Goal: Information Seeking & Learning: Learn about a topic

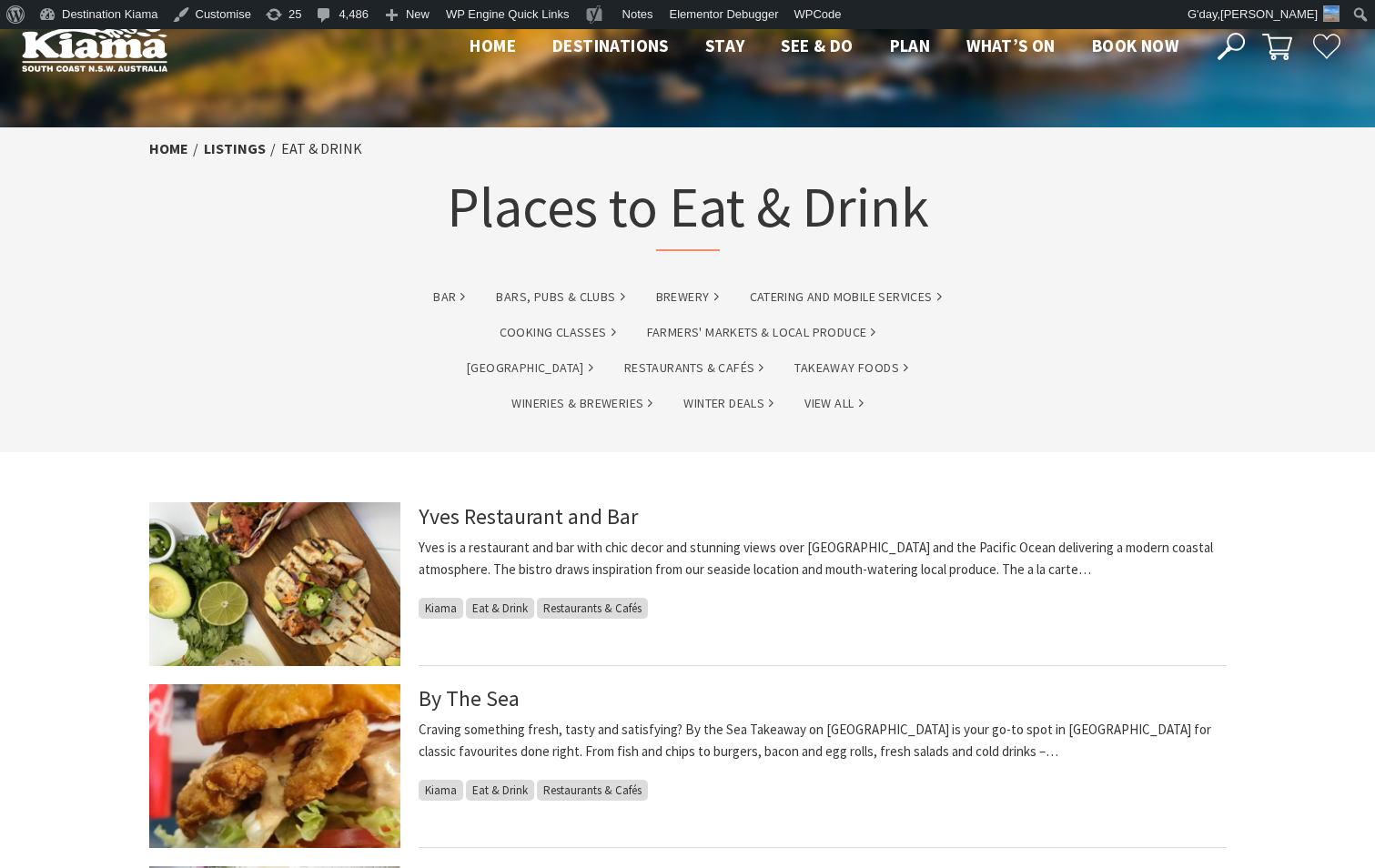
scroll to position [30, 0]
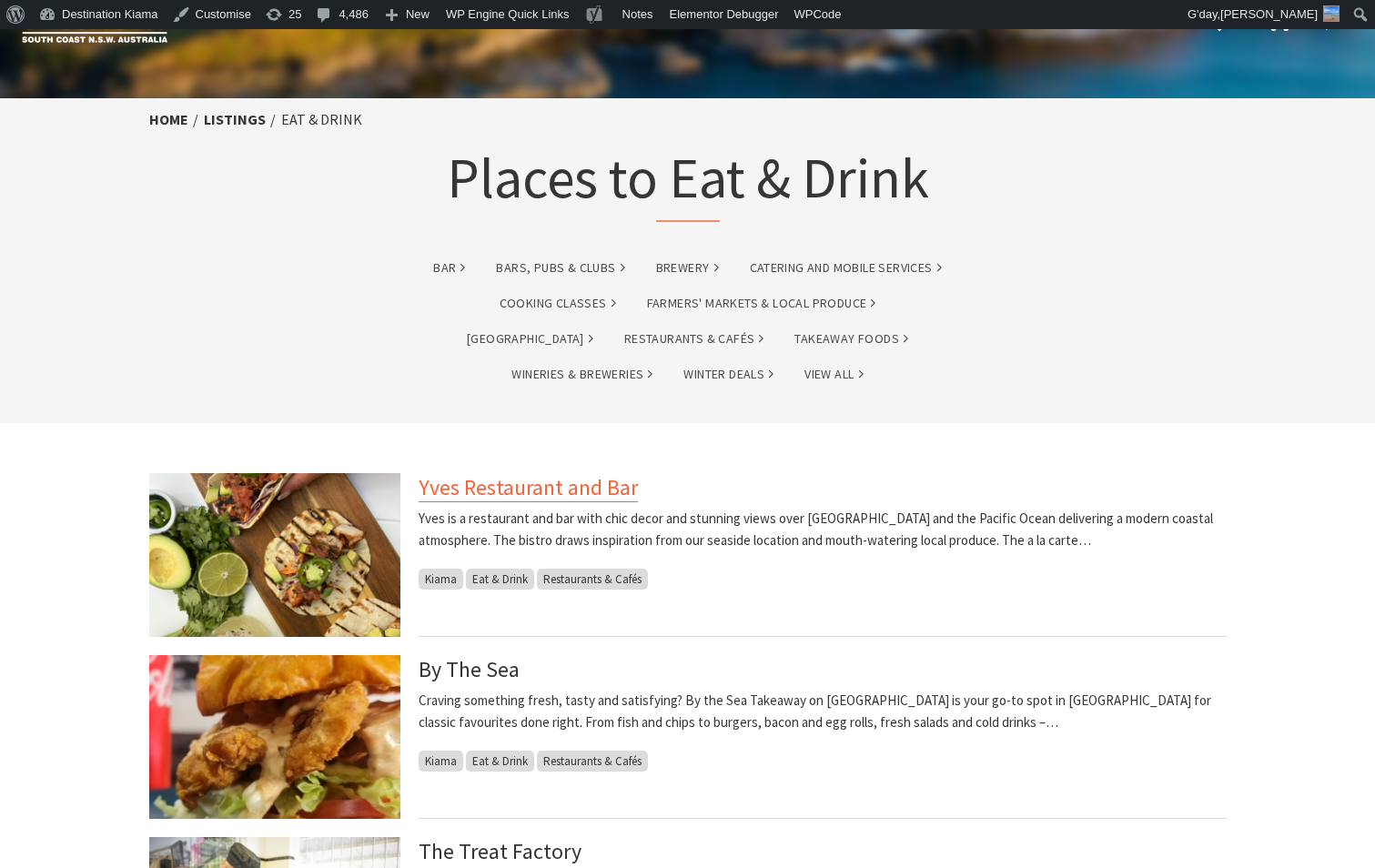
click at [443, 485] on link "Yves Restaurant and Bar" at bounding box center [528, 488] width 219 height 30
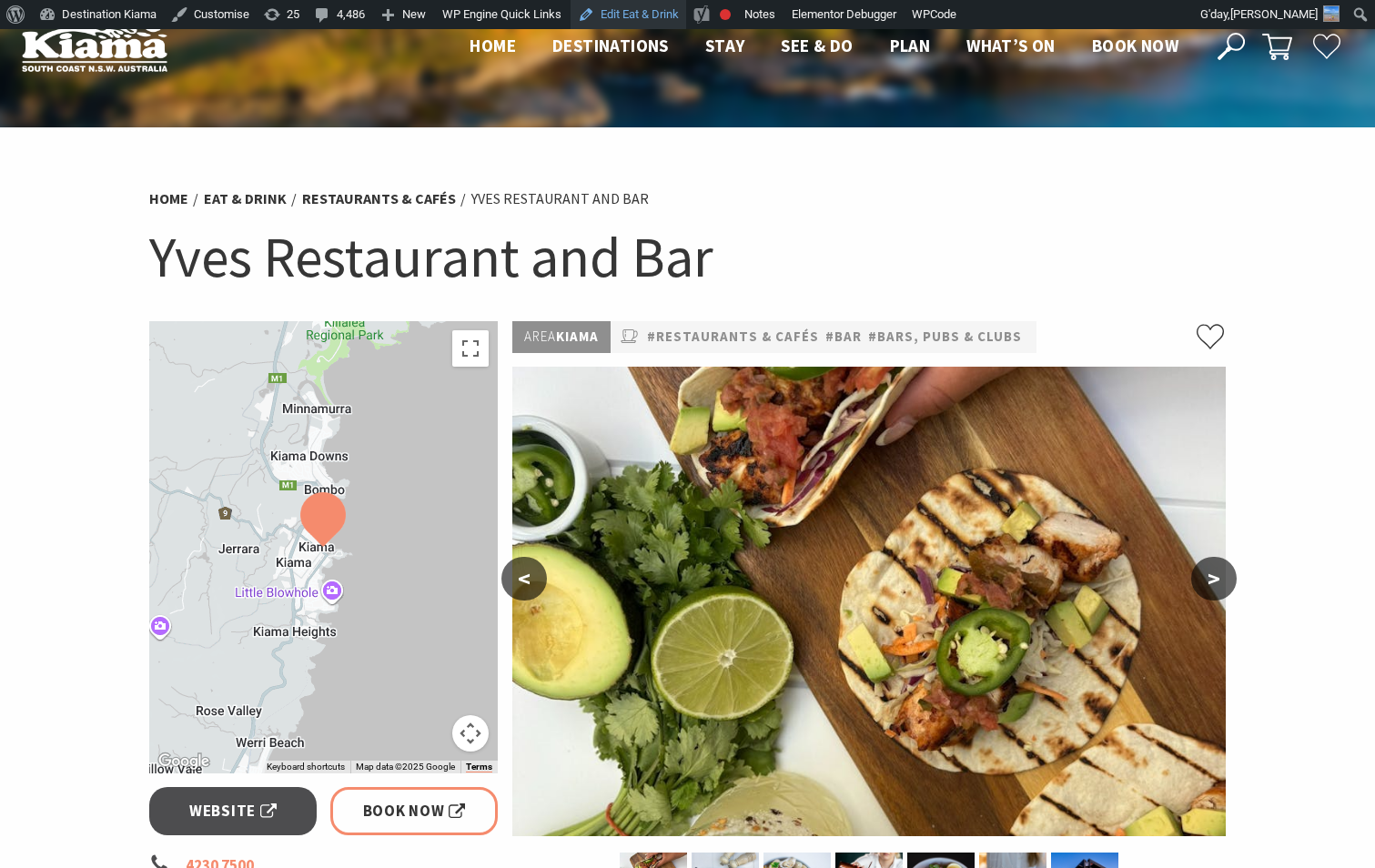
click at [597, 14] on link "Edit Eat & Drink" at bounding box center [628, 14] width 115 height 30
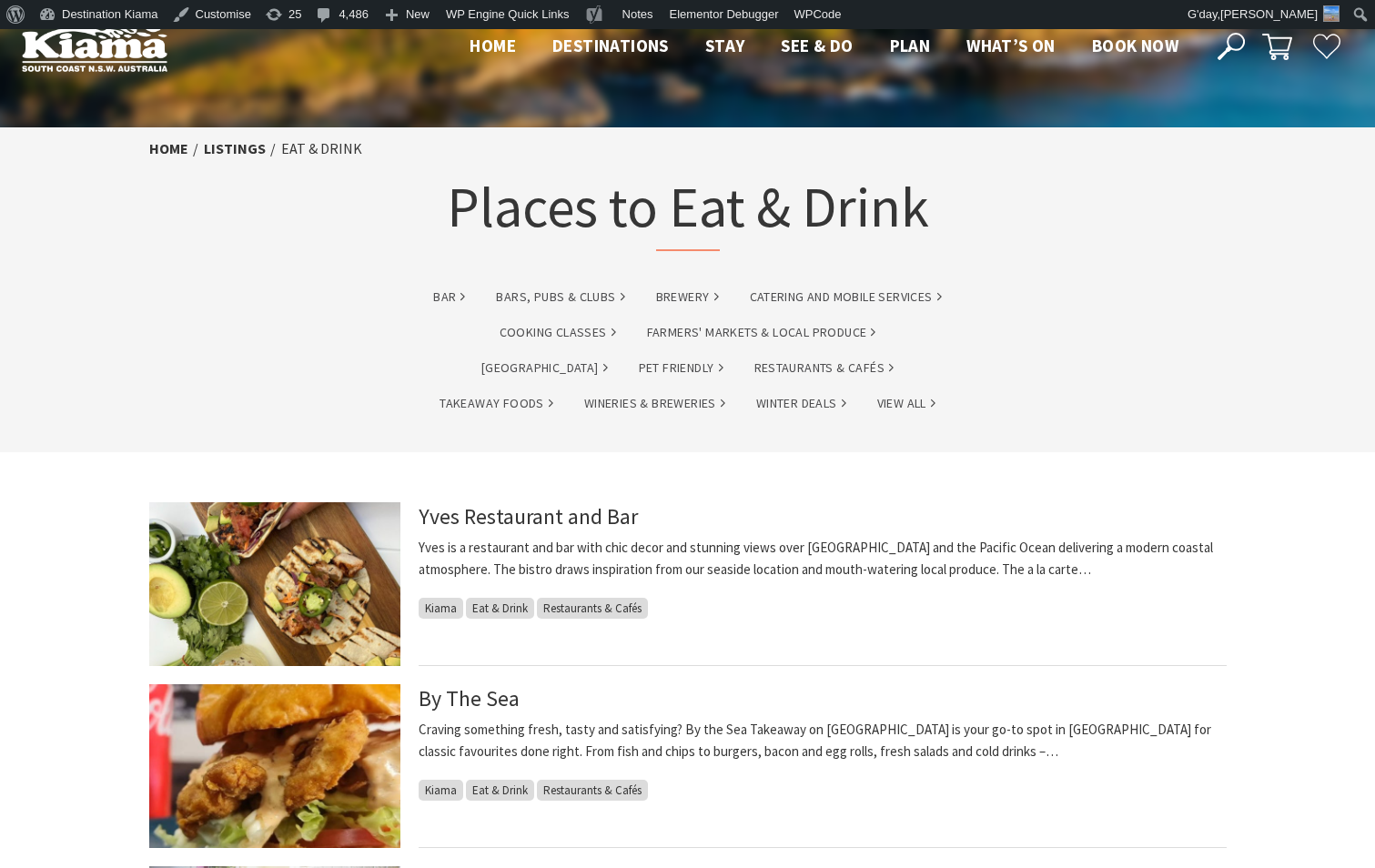
scroll to position [36, 0]
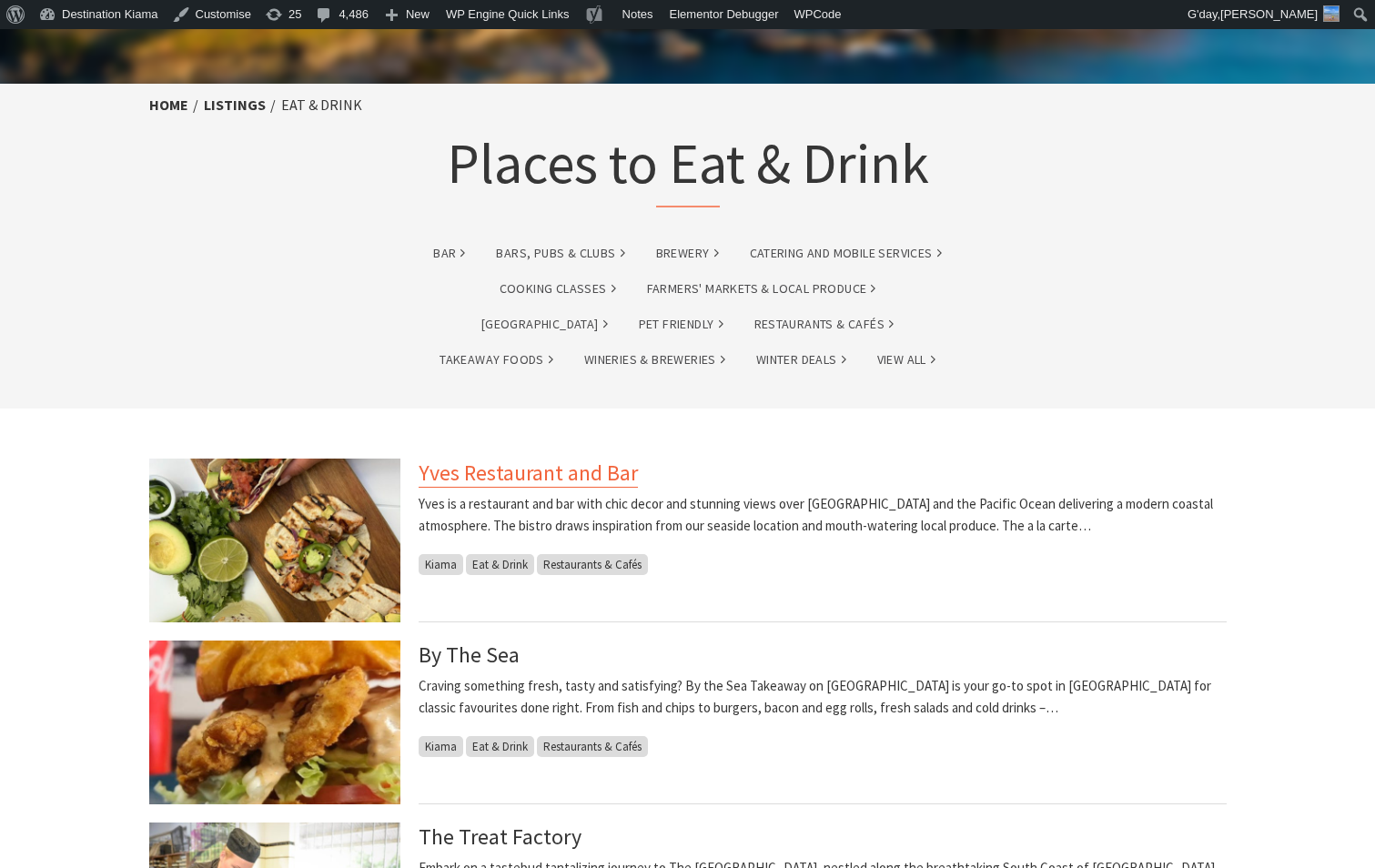
click at [576, 478] on link "Yves Restaurant and Bar" at bounding box center [528, 473] width 219 height 30
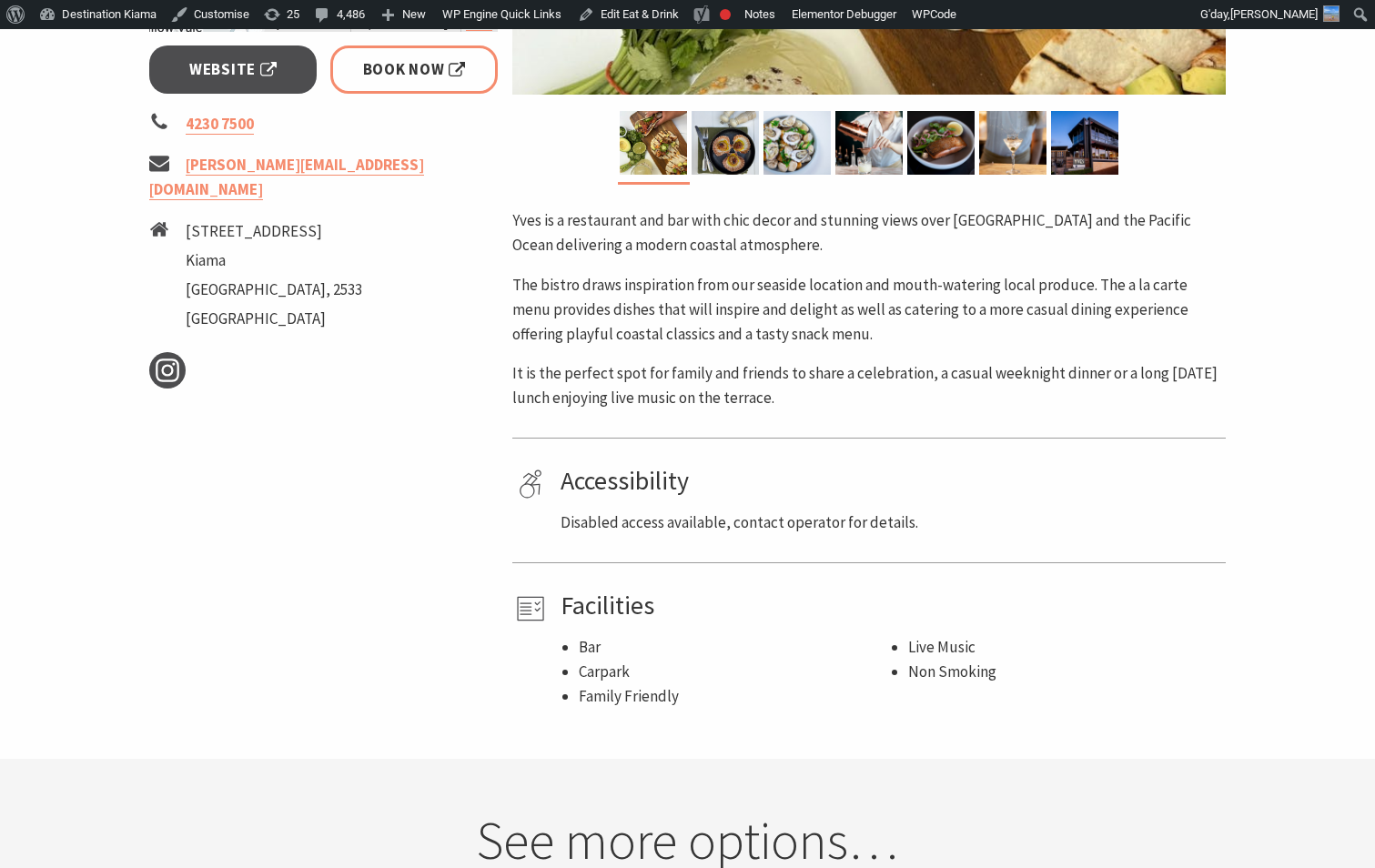
scroll to position [364, 0]
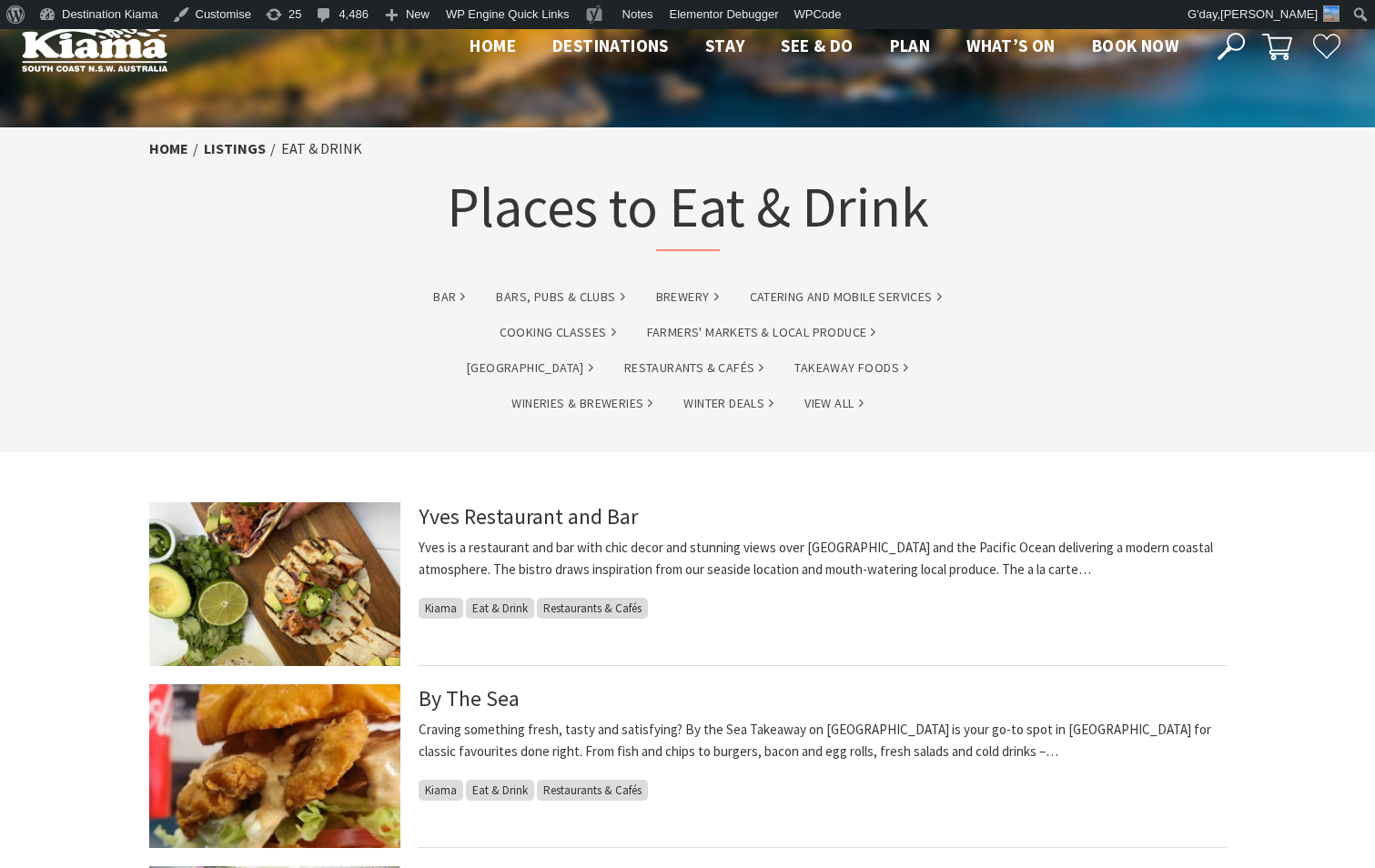
scroll to position [44, 0]
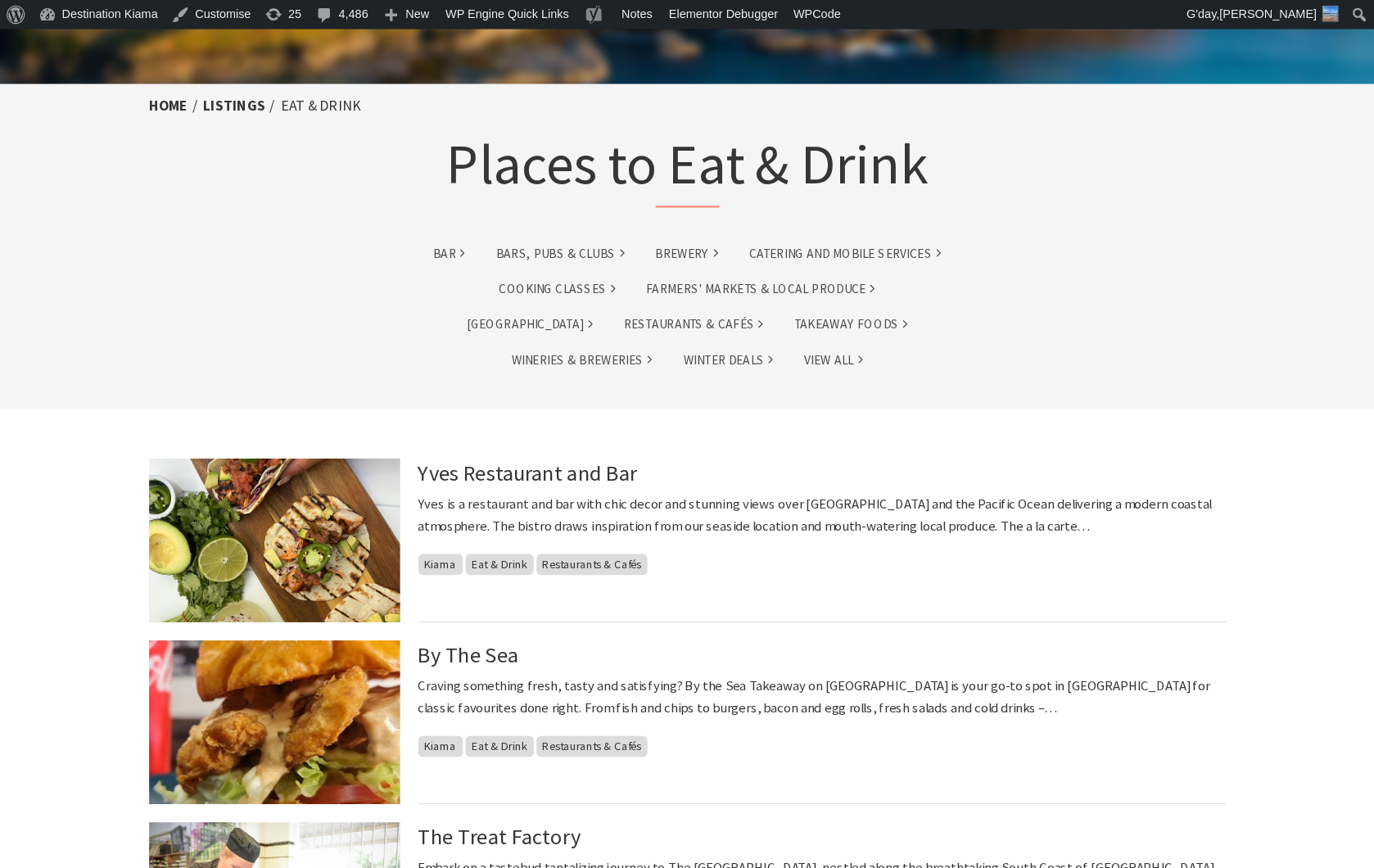
scroll to position [39, 0]
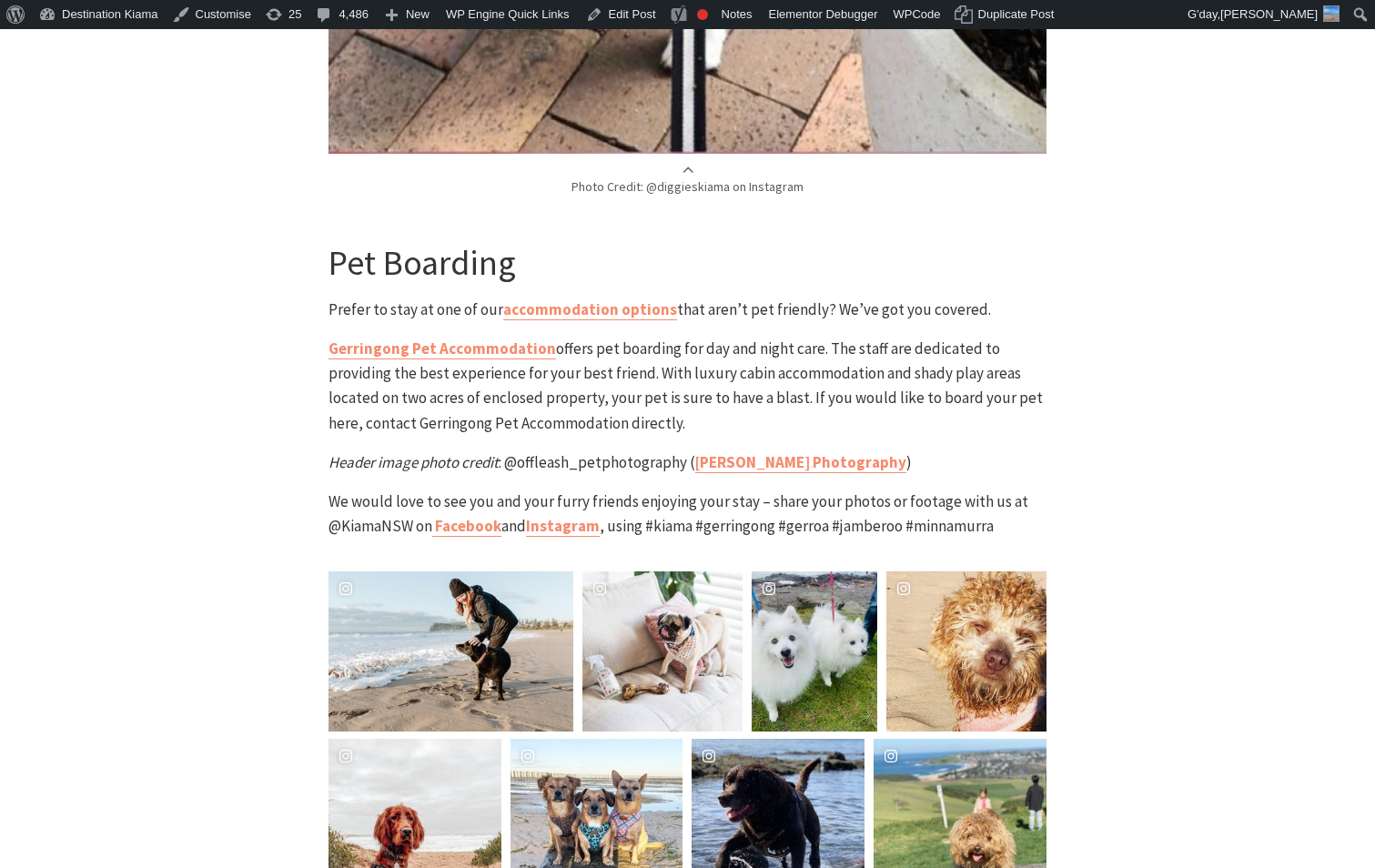
scroll to position [6917, 0]
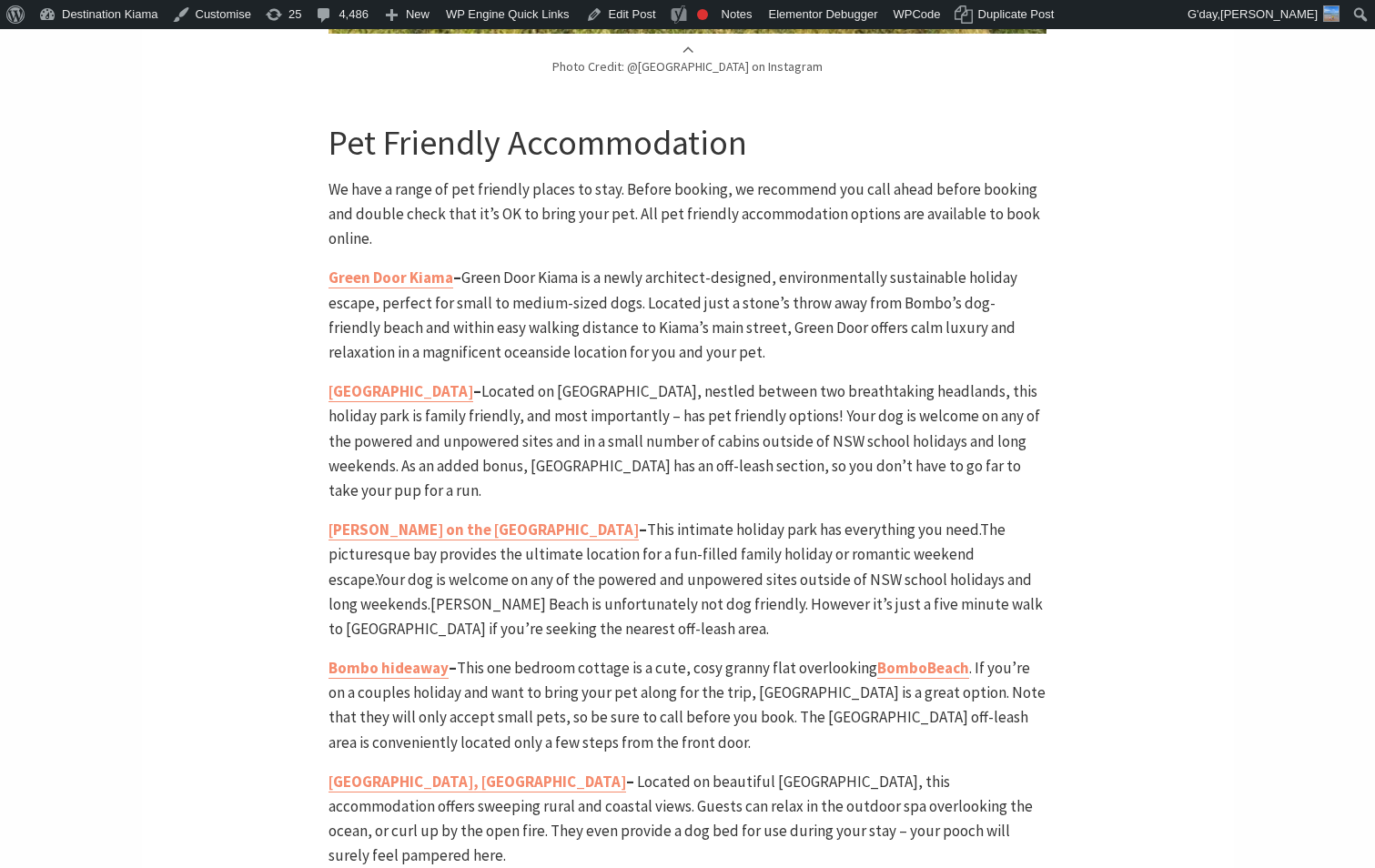
scroll to position [4360, 0]
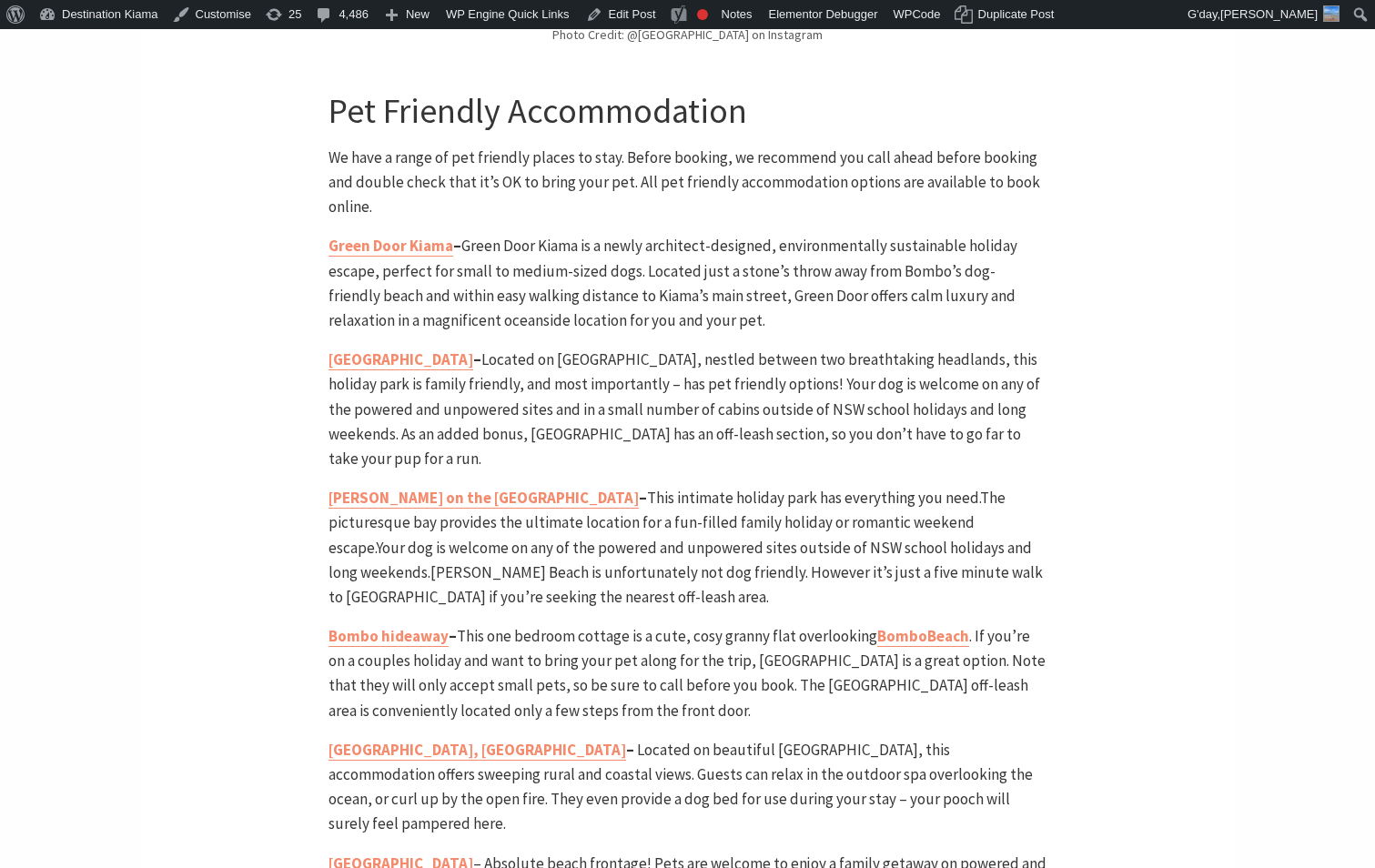
click at [1325, 421] on section "Home Articles Everything you need to know for a pet friendly holiday Everything…" at bounding box center [687, 197] width 1375 height 7873
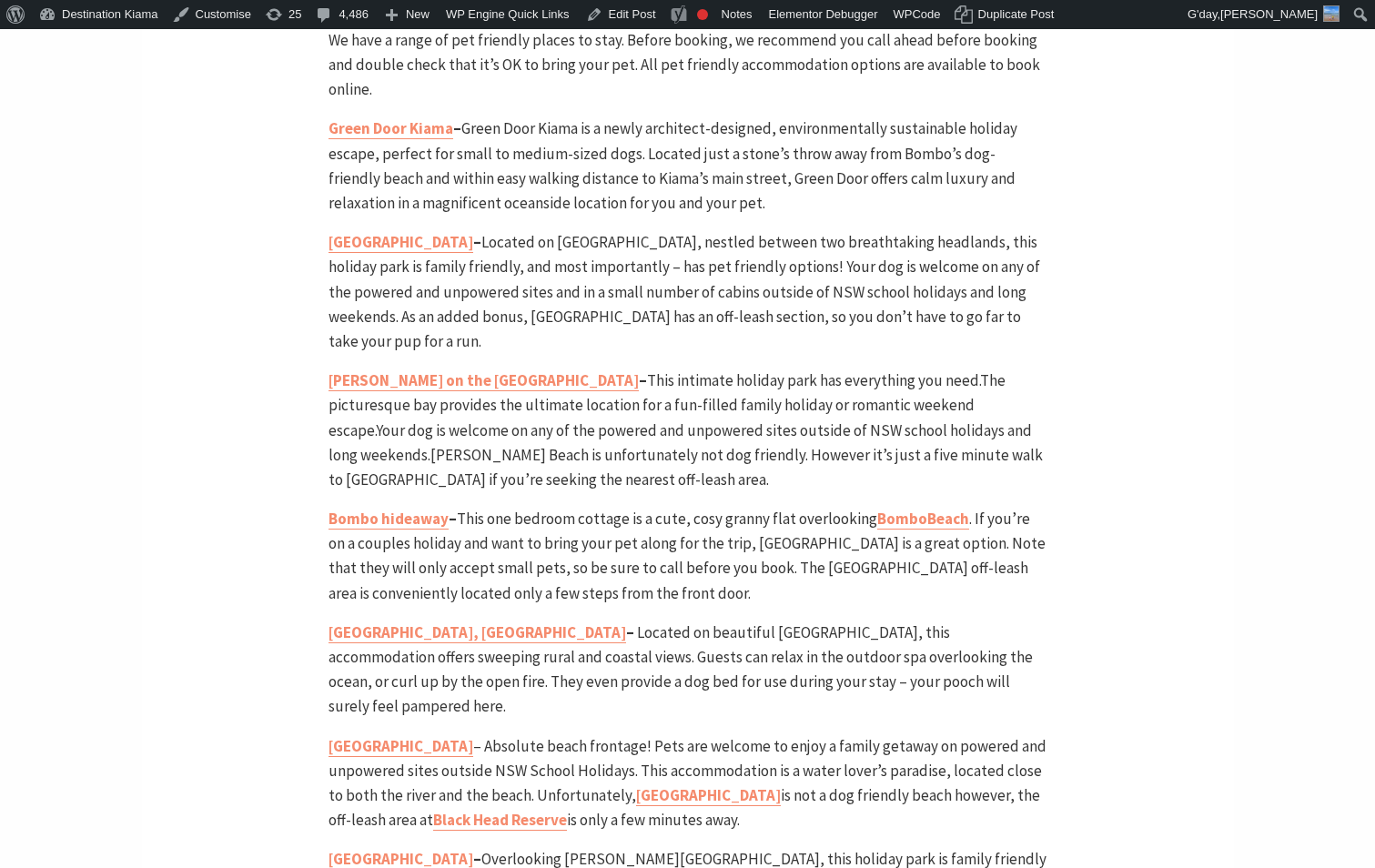
scroll to position [4451, 0]
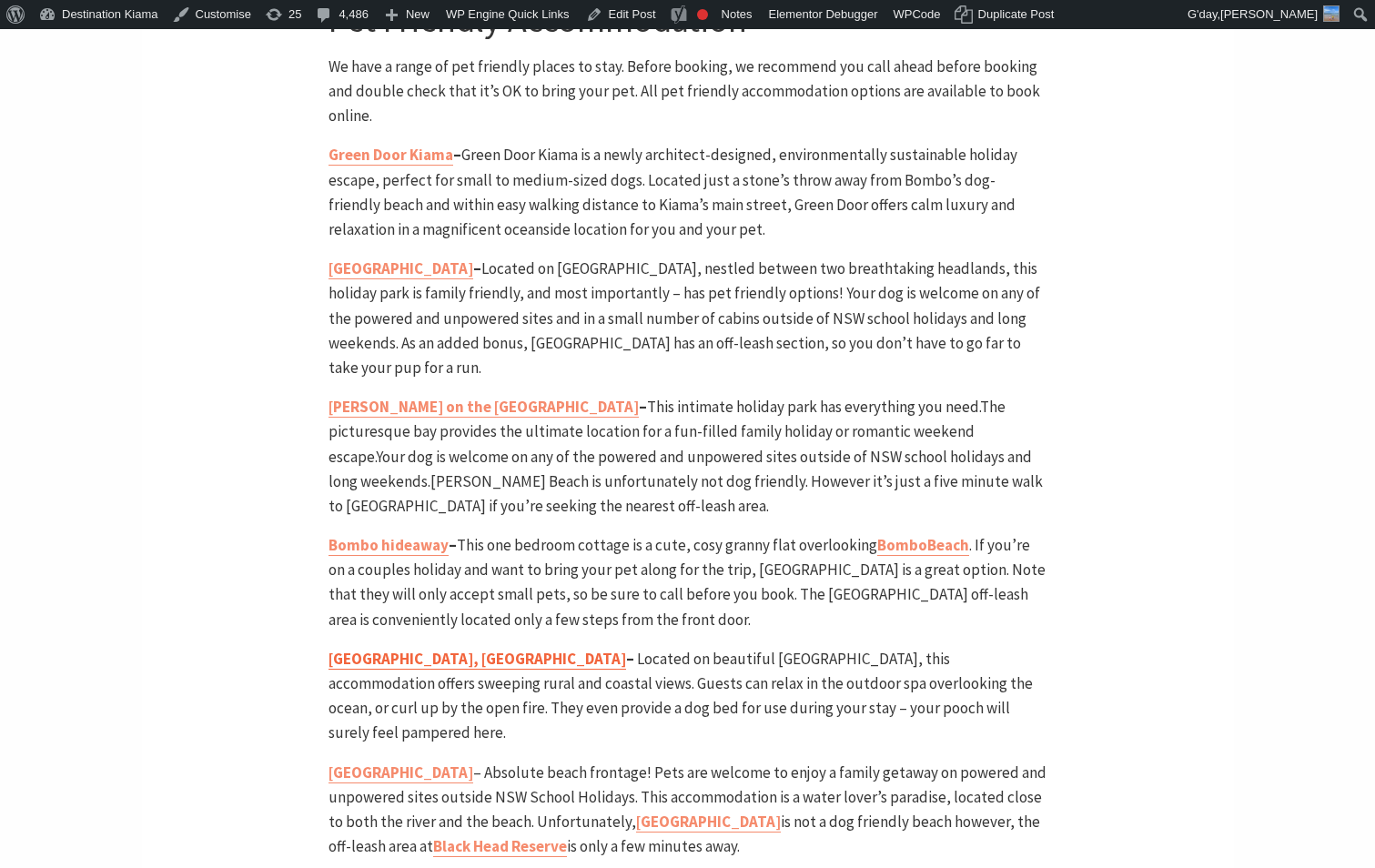
click at [472, 649] on b "Saddleback Grove, Kiama" at bounding box center [477, 658] width 297 height 20
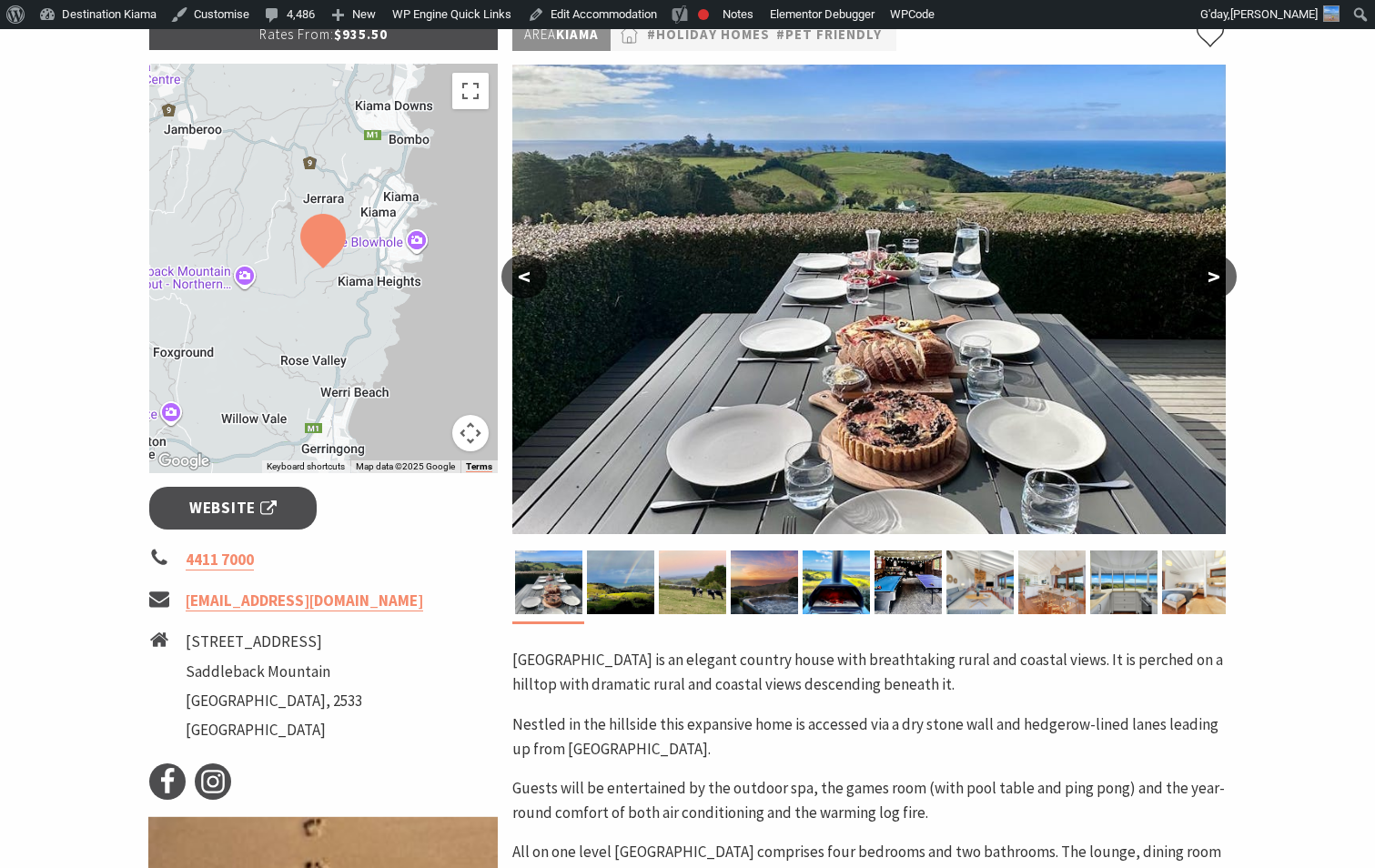
scroll to position [364, 0]
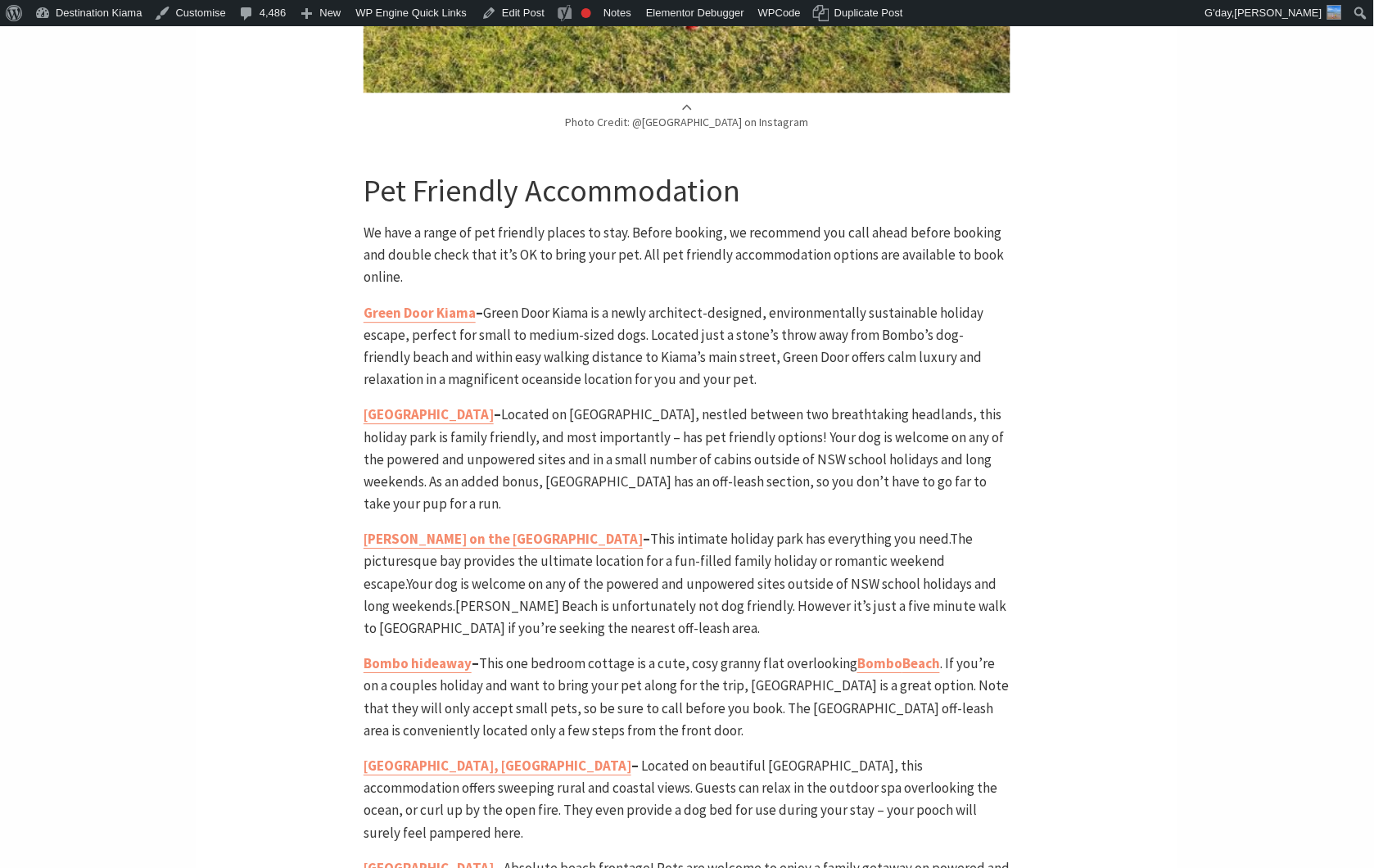
scroll to position [4136, 0]
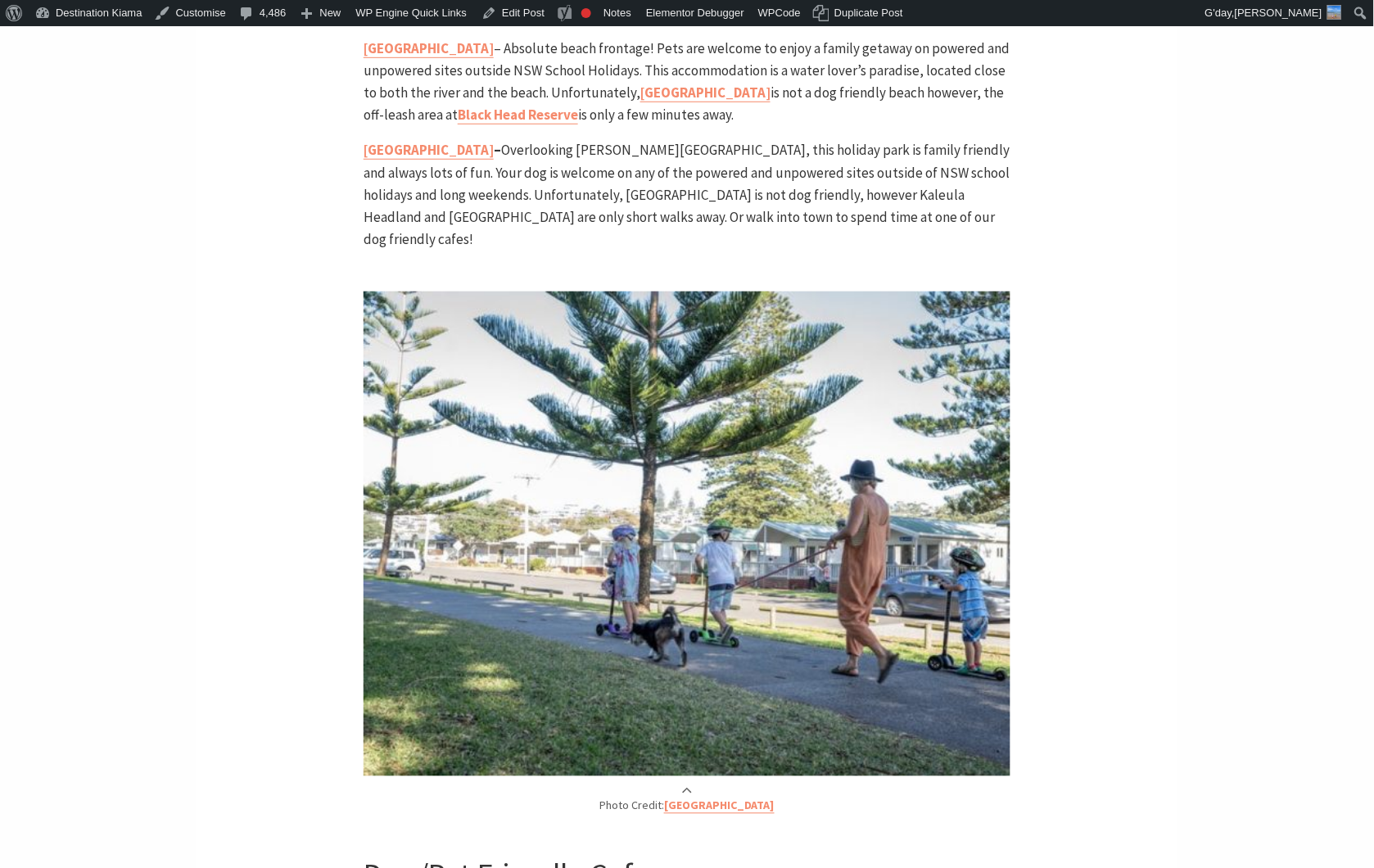
scroll to position [5046, 0]
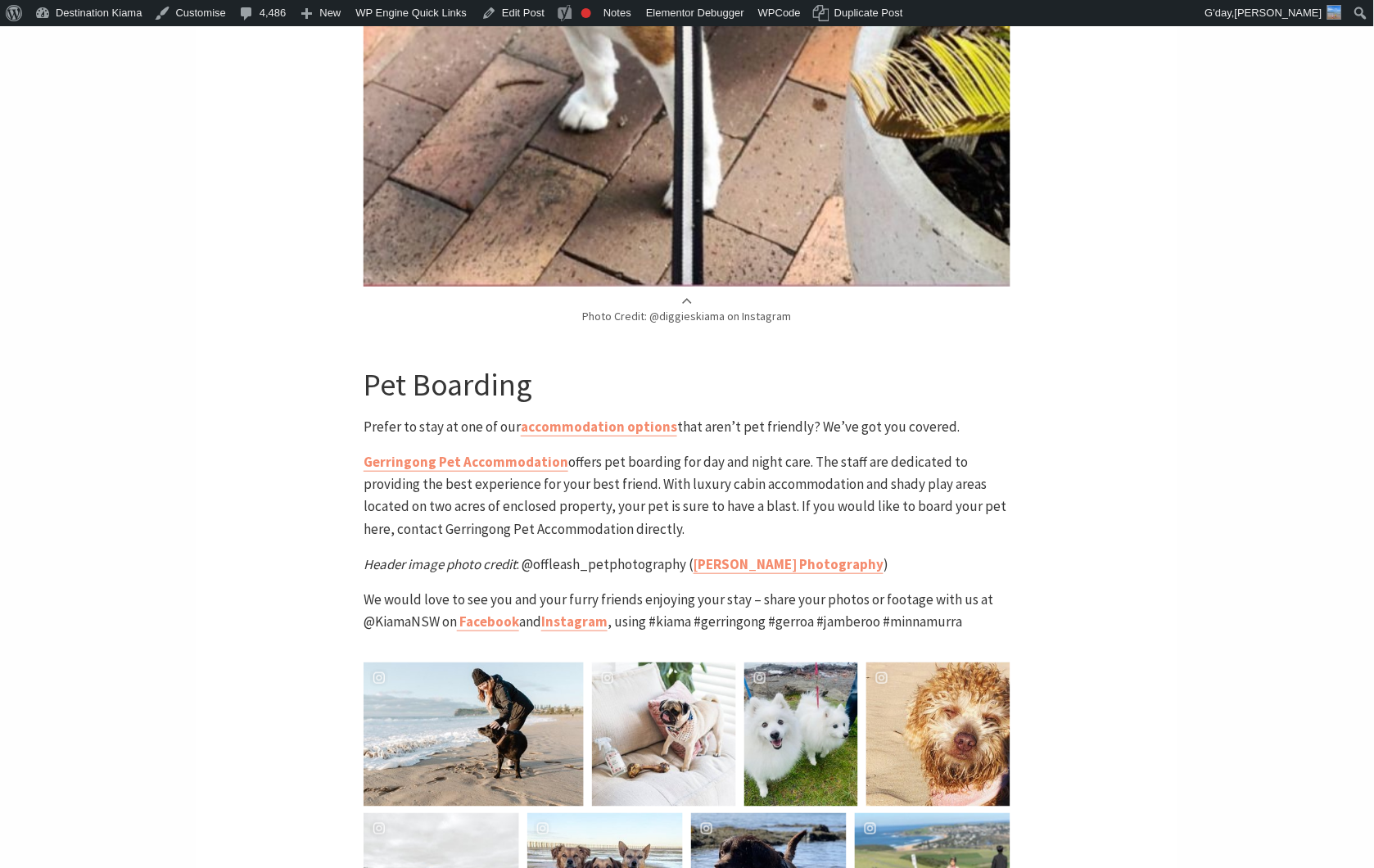
scroll to position [6468, 0]
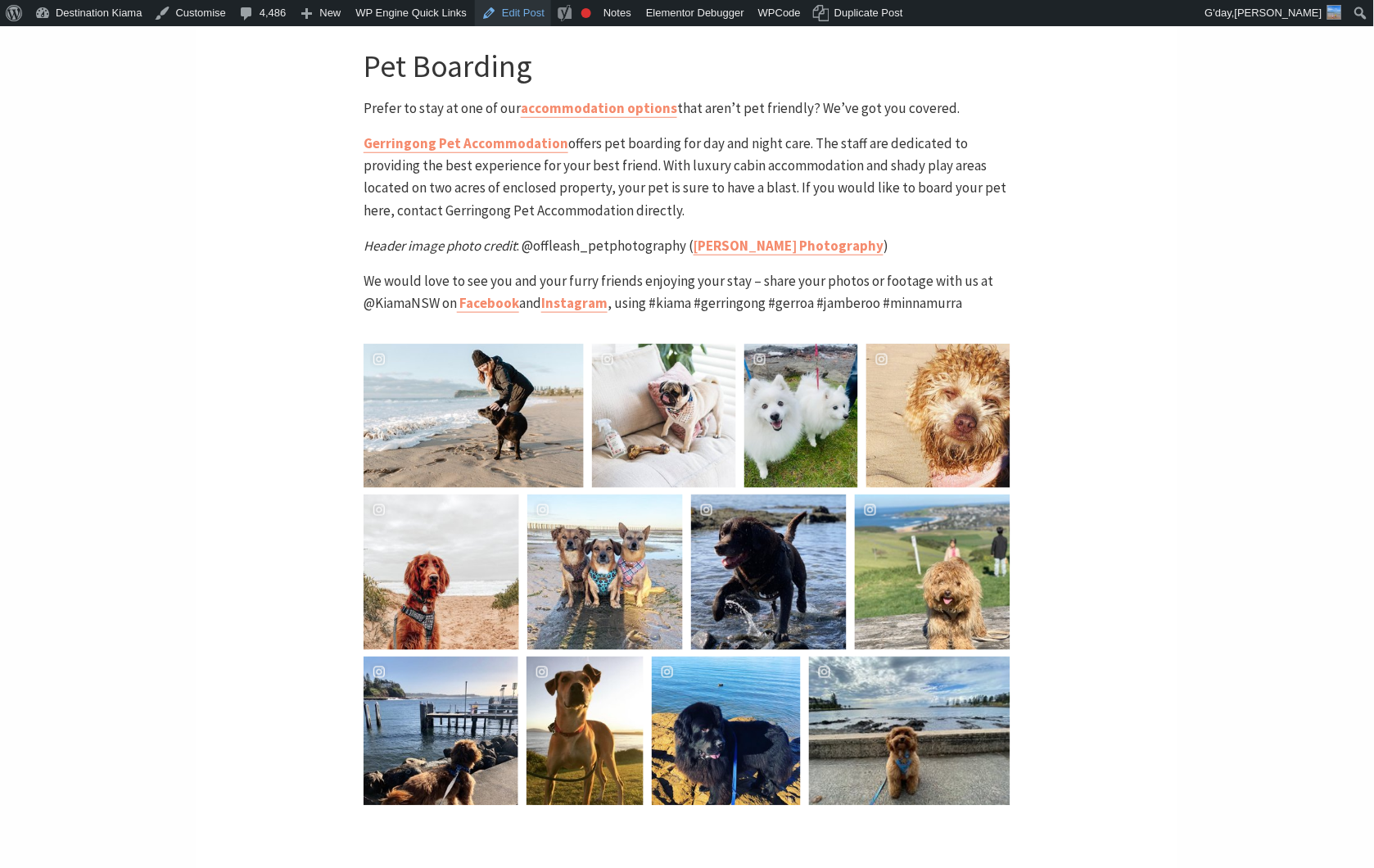
click at [492, 9] on link "Edit Post" at bounding box center [513, 13] width 76 height 27
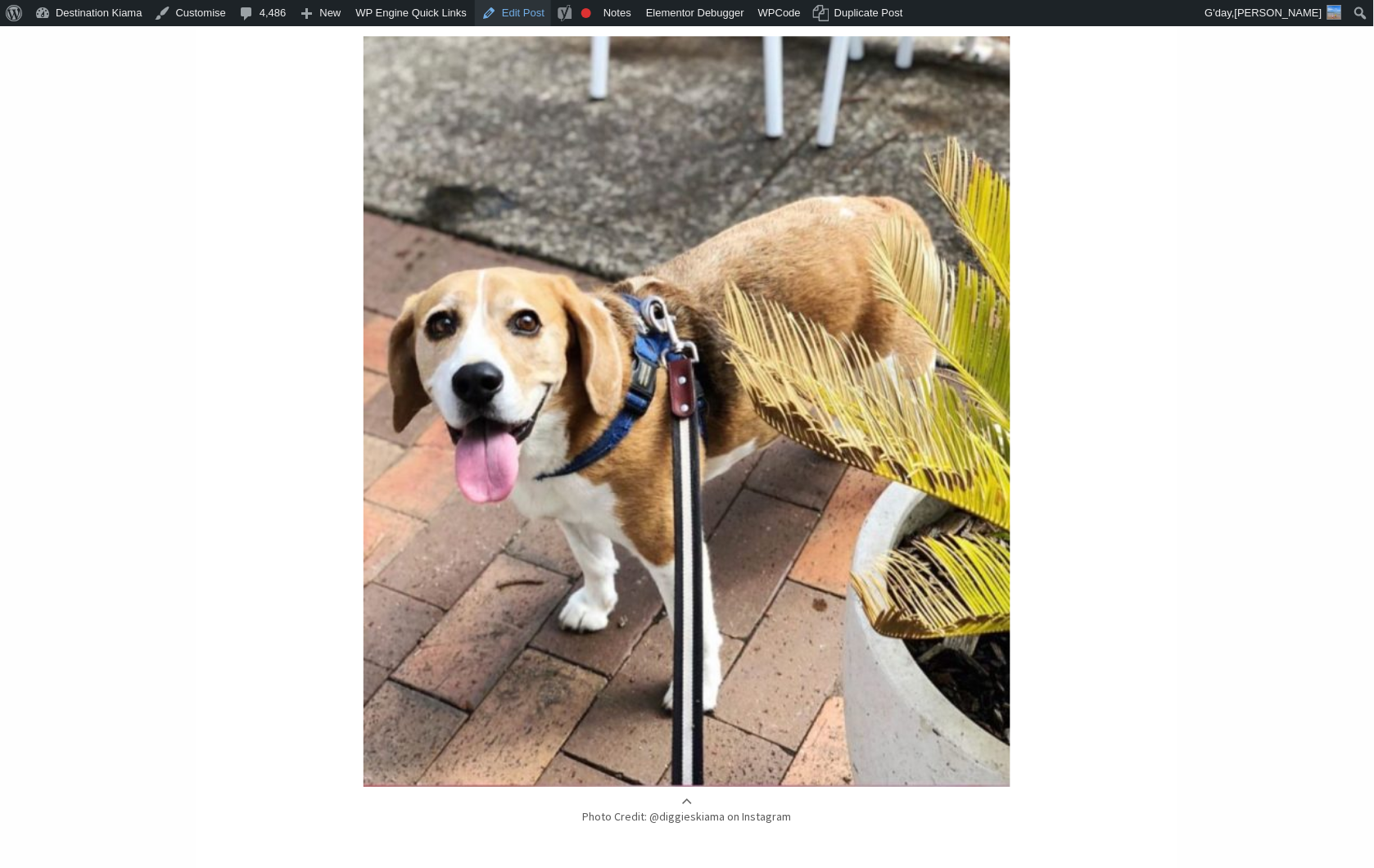
scroll to position [5012, 0]
